Goal: Information Seeking & Learning: Understand process/instructions

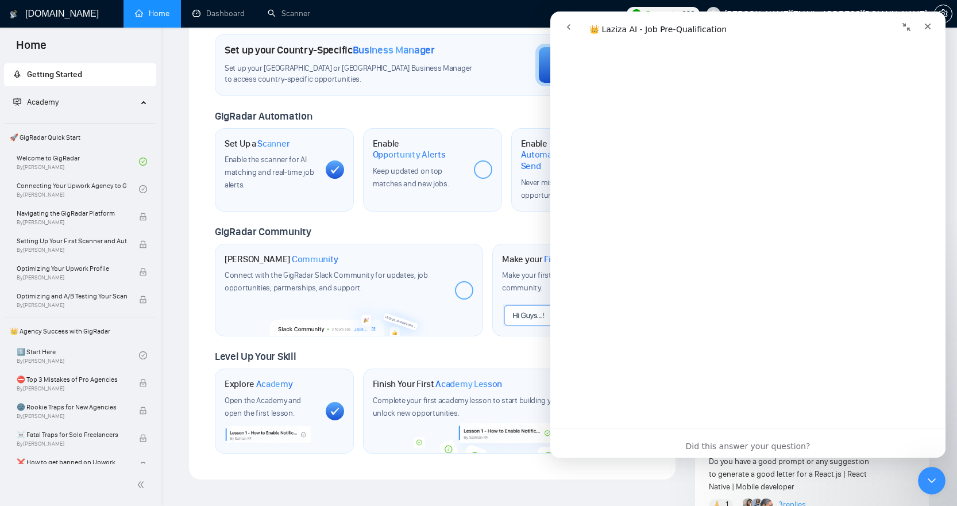
scroll to position [2228, 0]
click at [930, 26] on icon "Close" at bounding box center [927, 26] width 9 height 9
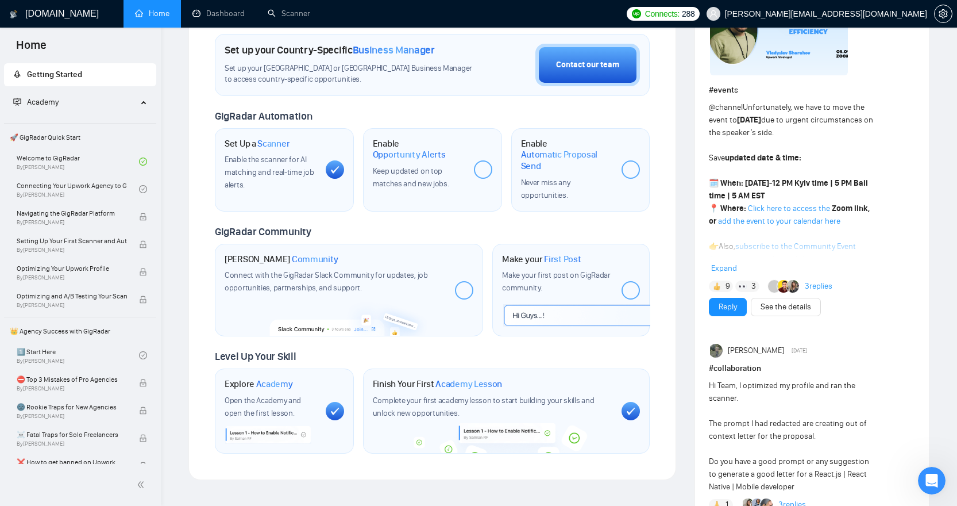
scroll to position [0, 0]
click at [86, 153] on link "Welcome to GigRadar By [PERSON_NAME]" at bounding box center [78, 161] width 122 height 25
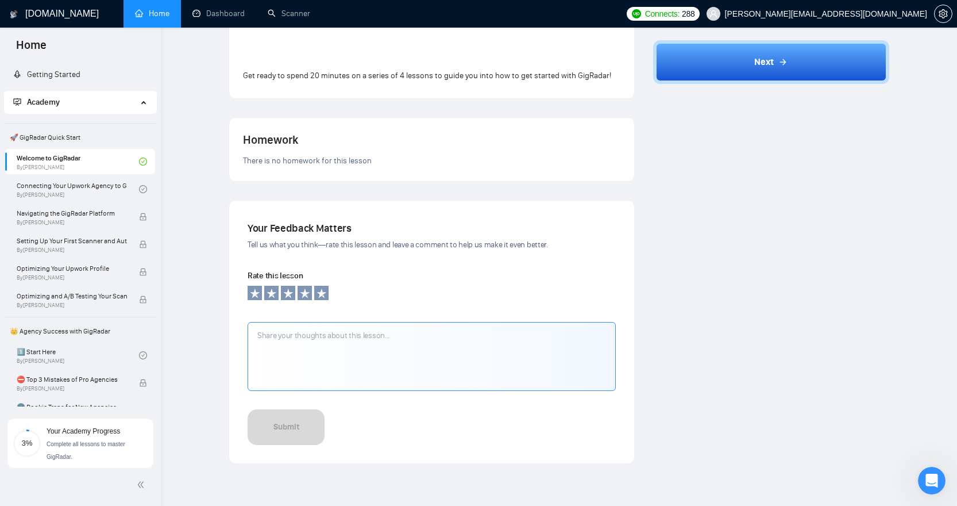
scroll to position [323, 0]
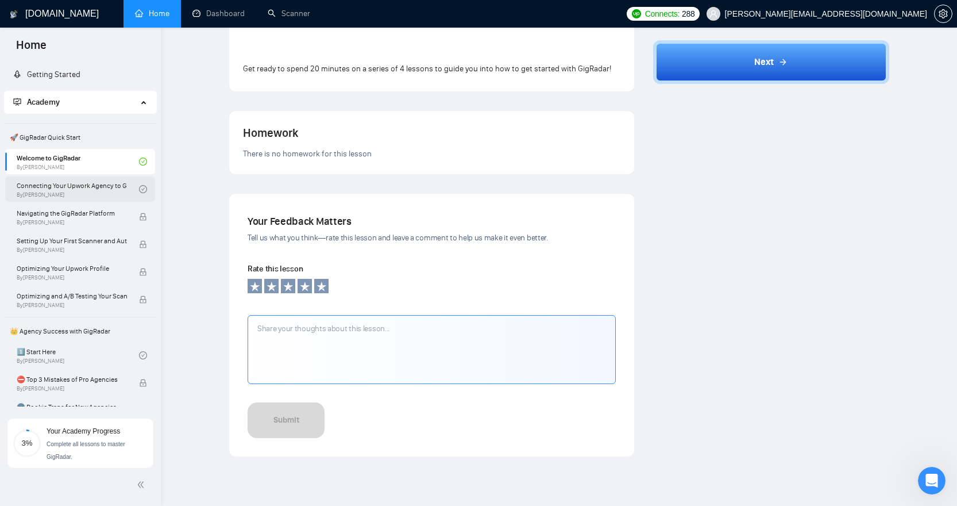
click at [74, 188] on link "Connecting Your Upwork Agency to GigRadar By [PERSON_NAME]" at bounding box center [78, 188] width 122 height 25
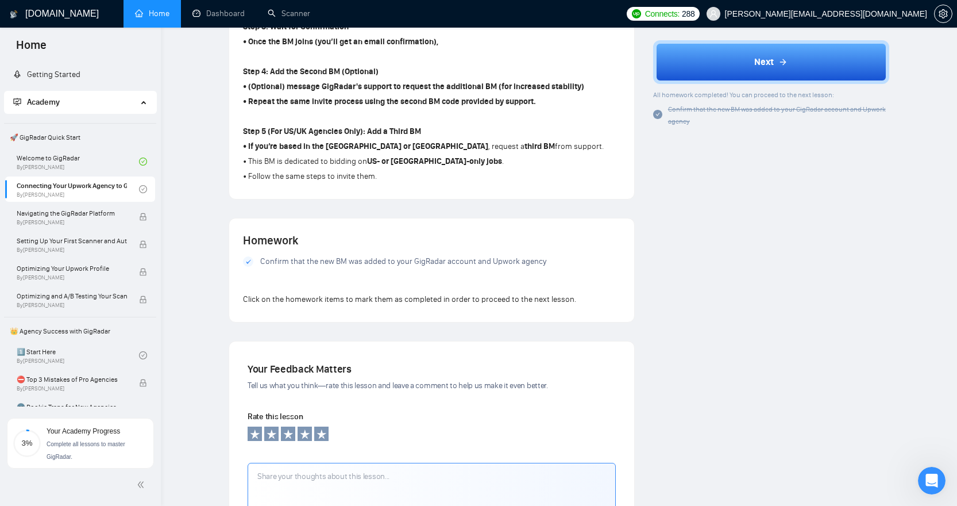
scroll to position [694, 0]
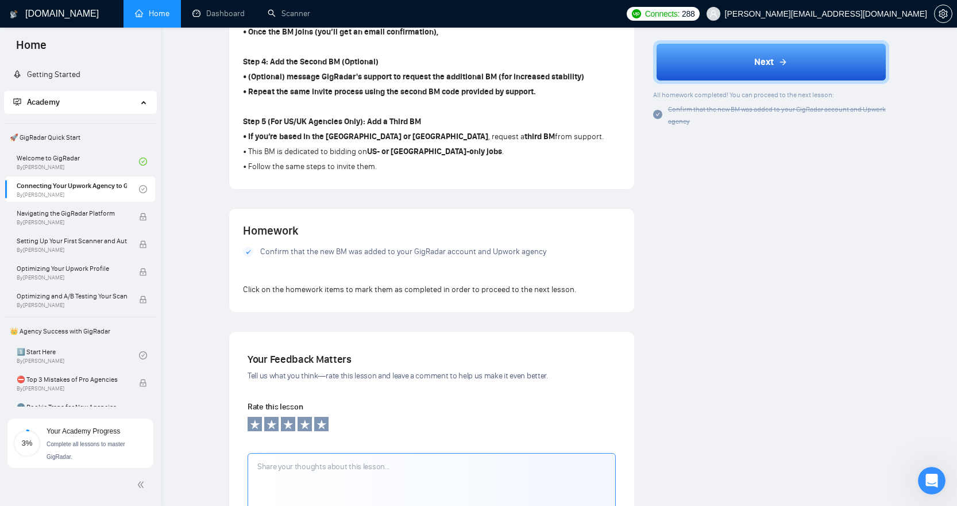
click at [249, 251] on icon at bounding box center [248, 252] width 5 height 4
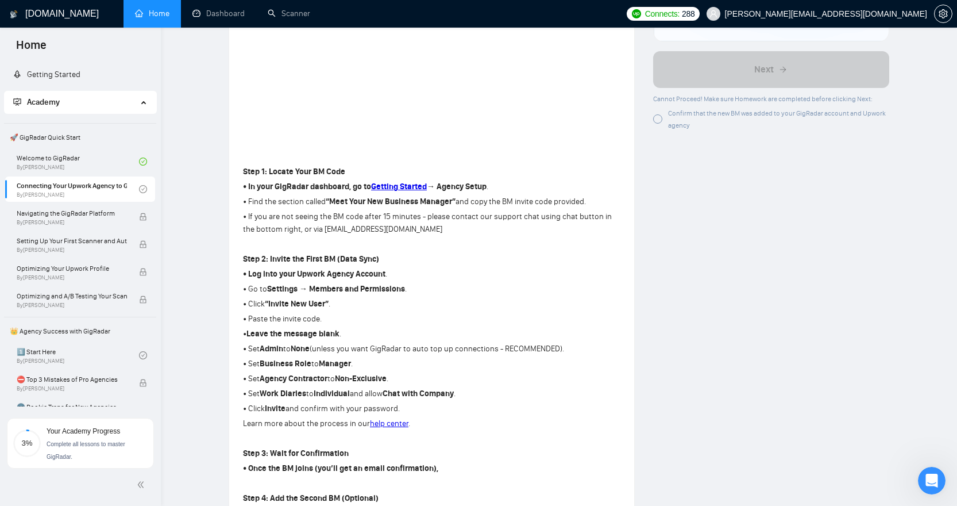
scroll to position [257, 0]
drag, startPoint x: 397, startPoint y: 229, endPoint x: 310, endPoint y: 226, distance: 86.2
click at [310, 226] on p "• If you are not seeing the BM code after 15 minutes - please contact our suppo…" at bounding box center [432, 223] width 378 height 25
click at [434, 278] on p "• Log into your Upwork Agency Account ." at bounding box center [432, 274] width 378 height 13
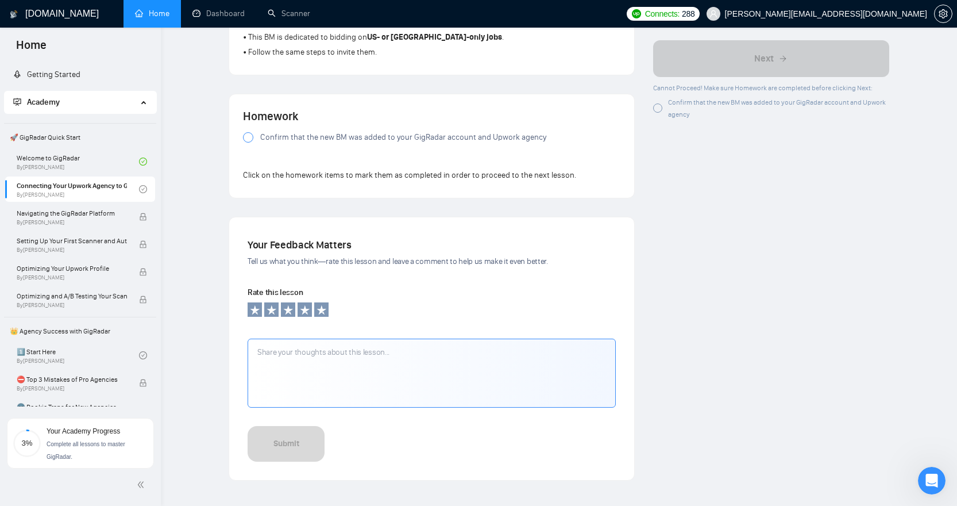
scroll to position [806, 0]
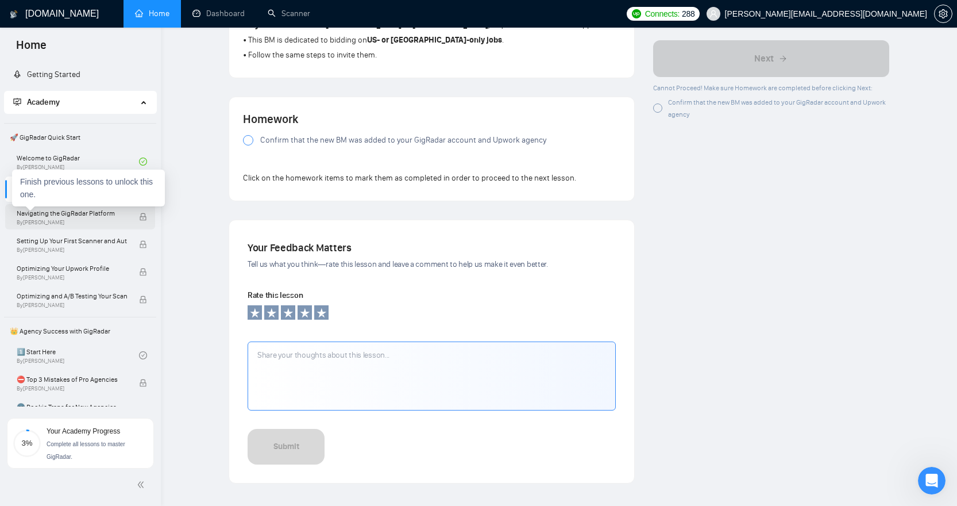
click at [101, 215] on span "Navigating the GigRadar Platform" at bounding box center [72, 212] width 110 height 11
click at [112, 216] on span "Navigating the GigRadar Platform" at bounding box center [72, 212] width 110 height 11
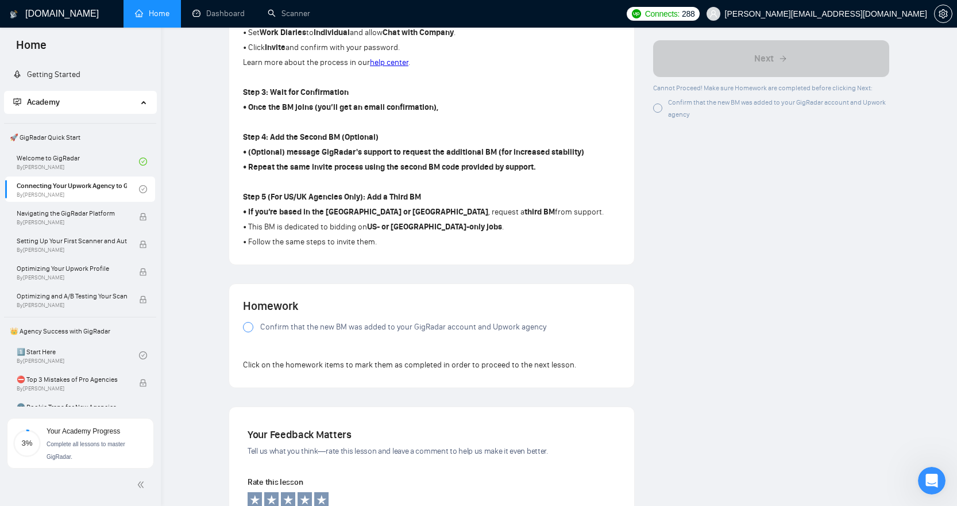
scroll to position [820, 0]
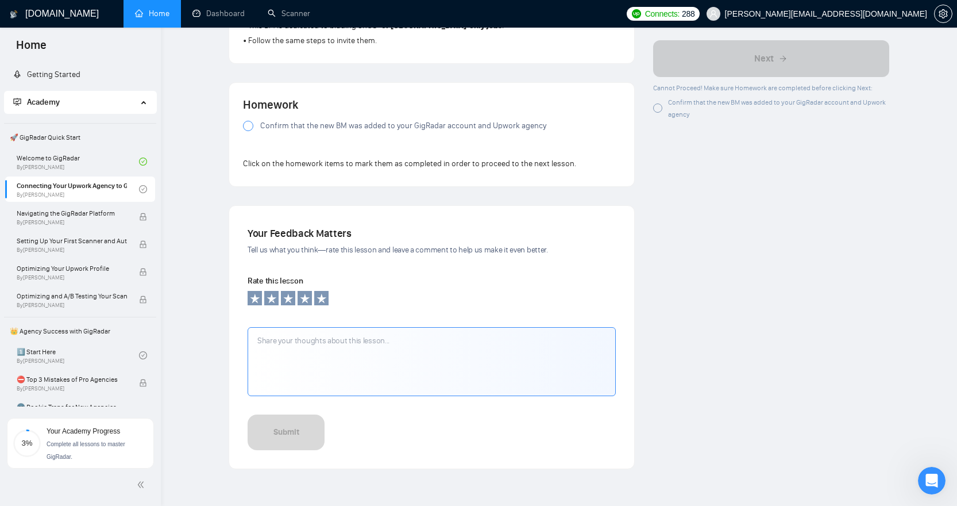
click at [249, 123] on div at bounding box center [248, 126] width 10 height 10
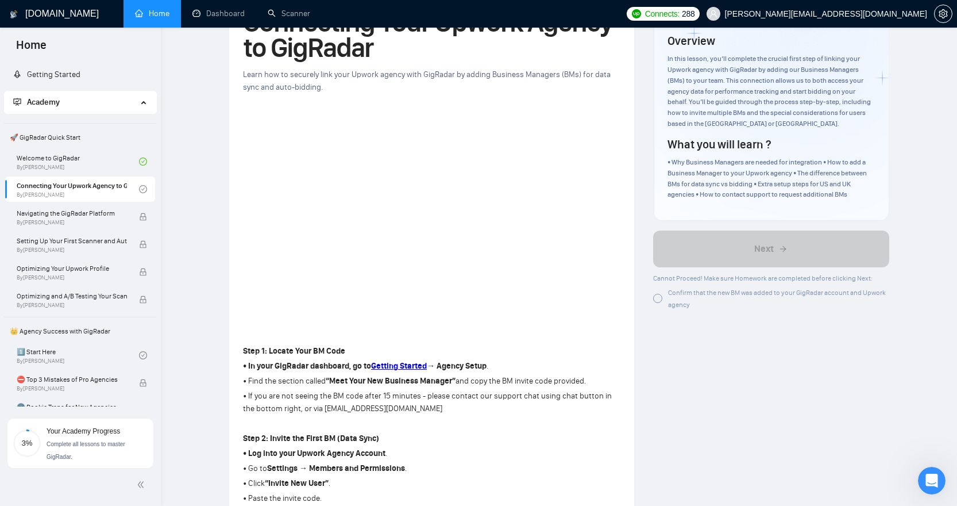
scroll to position [0, 0]
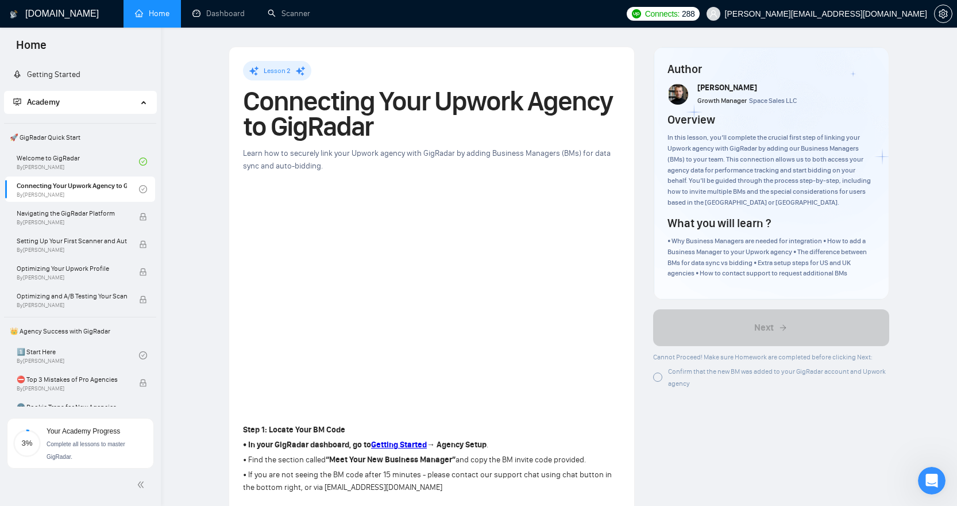
click at [659, 378] on div at bounding box center [657, 376] width 9 height 9
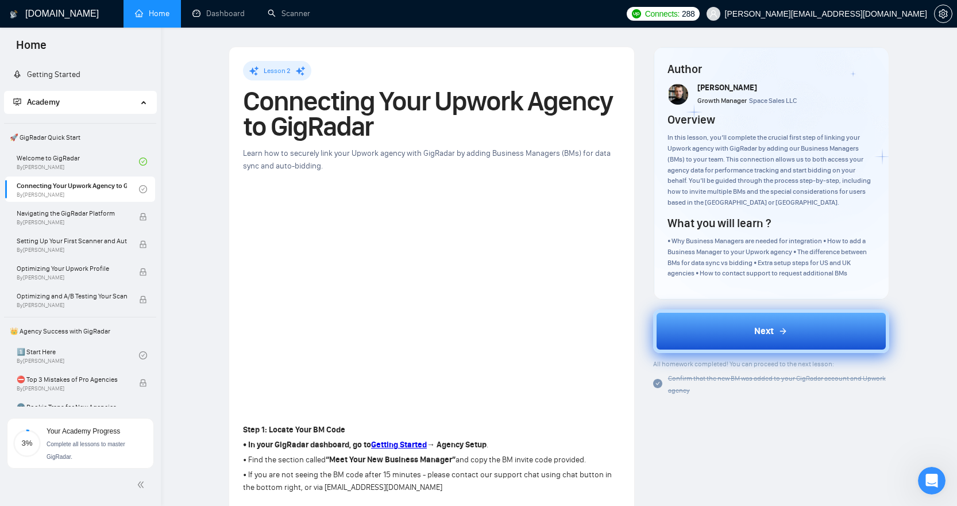
click at [717, 328] on button "Next" at bounding box center [771, 331] width 236 height 44
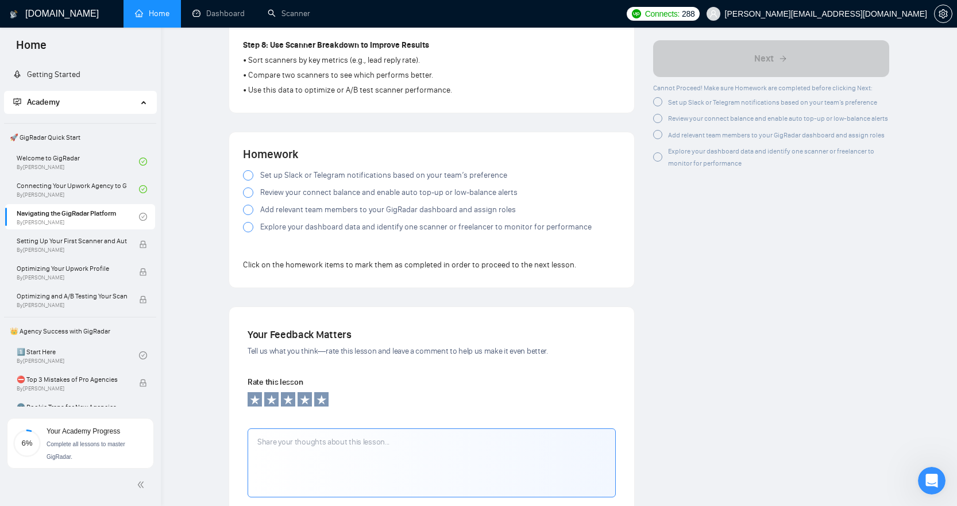
scroll to position [950, 0]
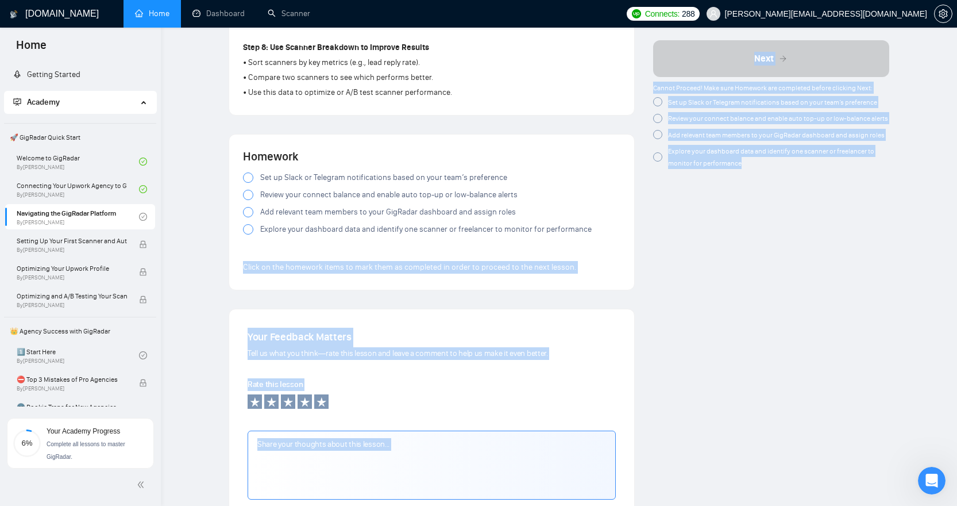
drag, startPoint x: 532, startPoint y: 211, endPoint x: 788, endPoint y: 272, distance: 263.4
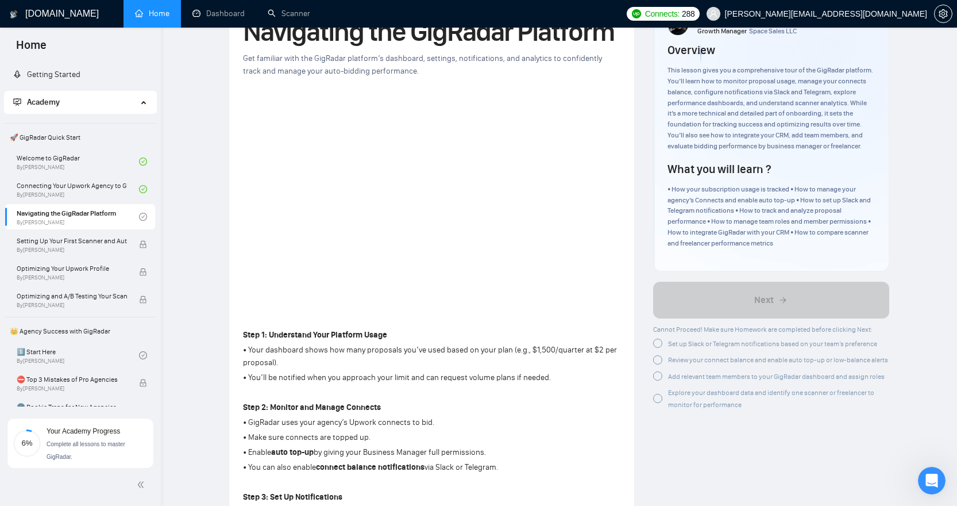
scroll to position [0, 0]
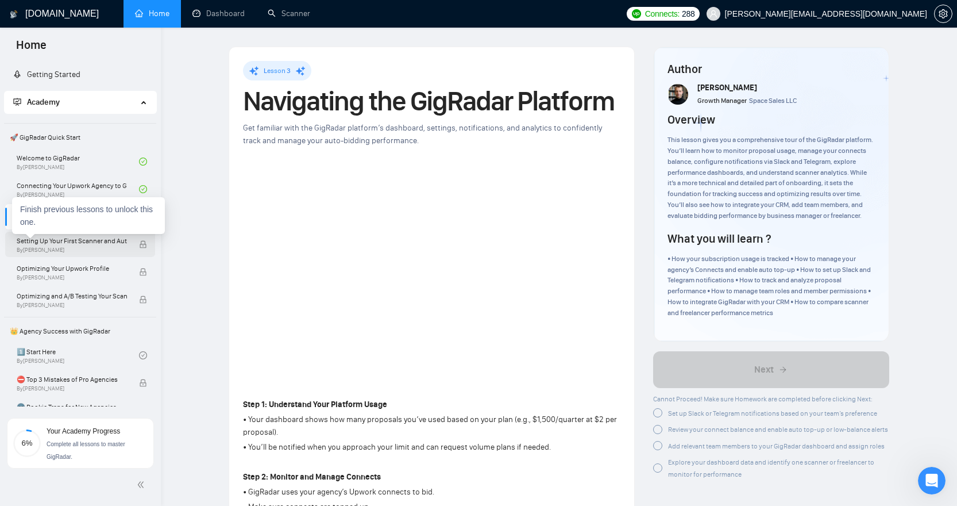
click at [88, 242] on span "Setting Up Your First Scanner and Auto-Bidder" at bounding box center [72, 240] width 110 height 11
